Goal: Navigation & Orientation: Find specific page/section

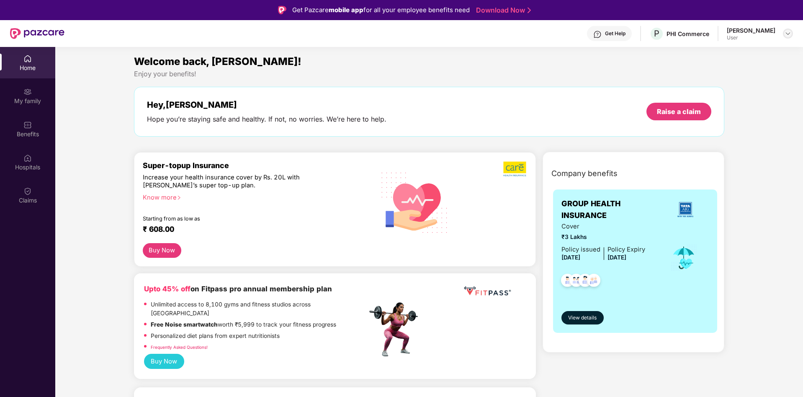
click at [787, 31] on img at bounding box center [788, 33] width 7 height 7
click at [599, 37] on div "Get Help" at bounding box center [609, 33] width 45 height 15
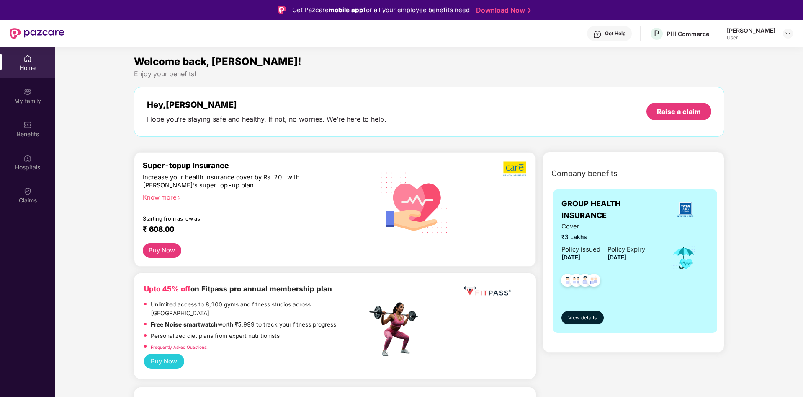
click at [788, 33] on img at bounding box center [788, 33] width 7 height 7
click at [728, 53] on div "Switch to admin view" at bounding box center [748, 53] width 109 height 16
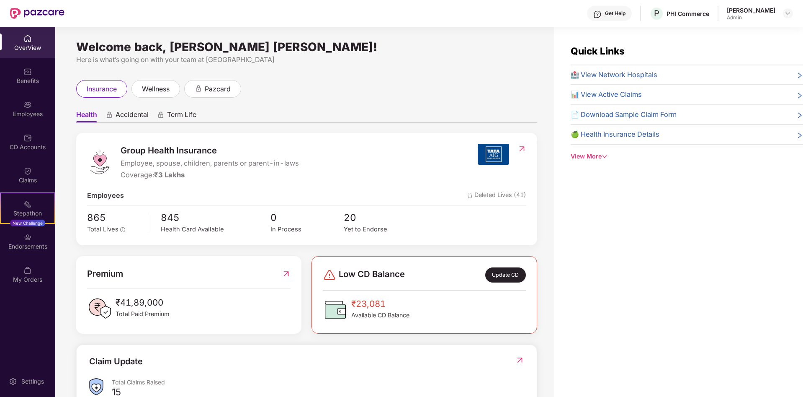
click at [408, 80] on div "insurance wellness pazcard" at bounding box center [306, 89] width 461 height 18
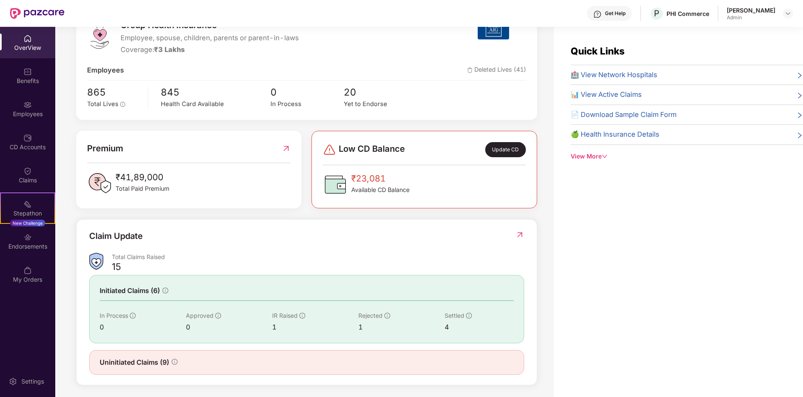
scroll to position [129, 0]
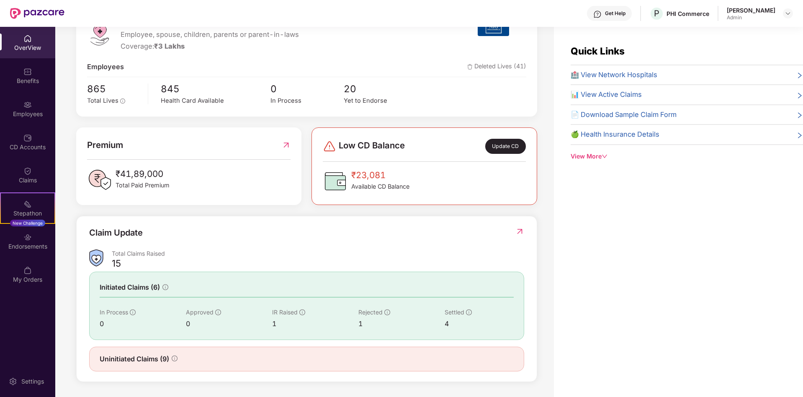
click at [157, 170] on span "₹41,89,000" at bounding box center [143, 173] width 54 height 13
click at [157, 171] on span "₹41,89,000" at bounding box center [143, 173] width 54 height 13
drag, startPoint x: 173, startPoint y: 186, endPoint x: 116, endPoint y: 175, distance: 57.2
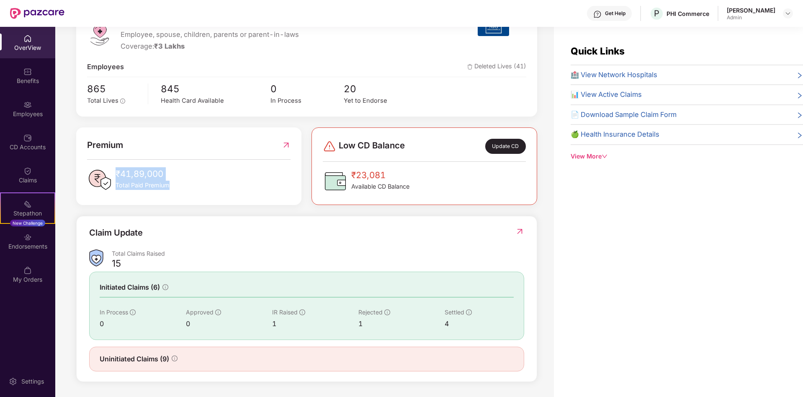
click at [116, 175] on div "₹41,89,000 Total Paid Premium" at bounding box center [189, 179] width 204 height 25
click at [218, 171] on div "₹41,89,000 Total Paid Premium" at bounding box center [189, 179] width 204 height 25
click at [35, 110] on div "Employees" at bounding box center [27, 114] width 55 height 8
